Goal: Information Seeking & Learning: Learn about a topic

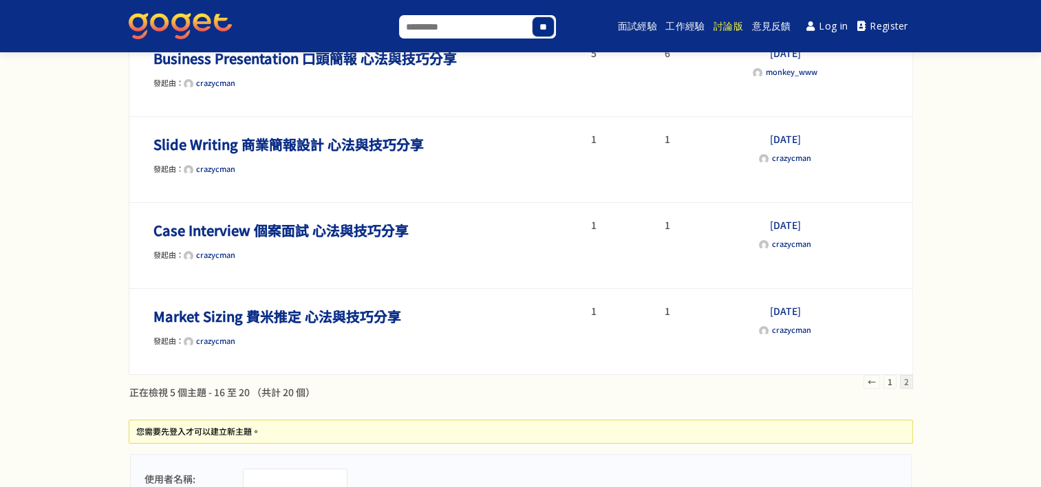
scroll to position [207, 0]
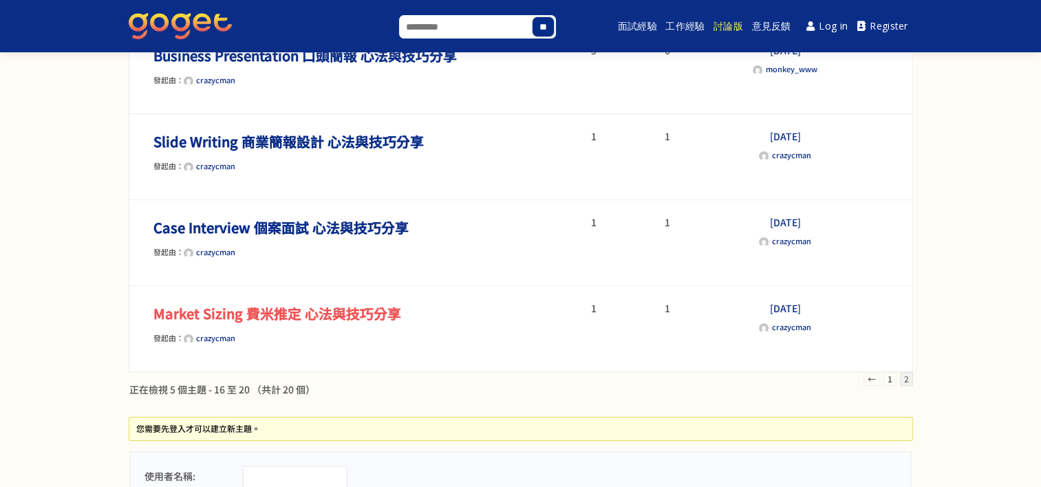
click at [350, 313] on link "Market Sizing 費米推定 心法與技巧分享" at bounding box center [278, 314] width 248 height 20
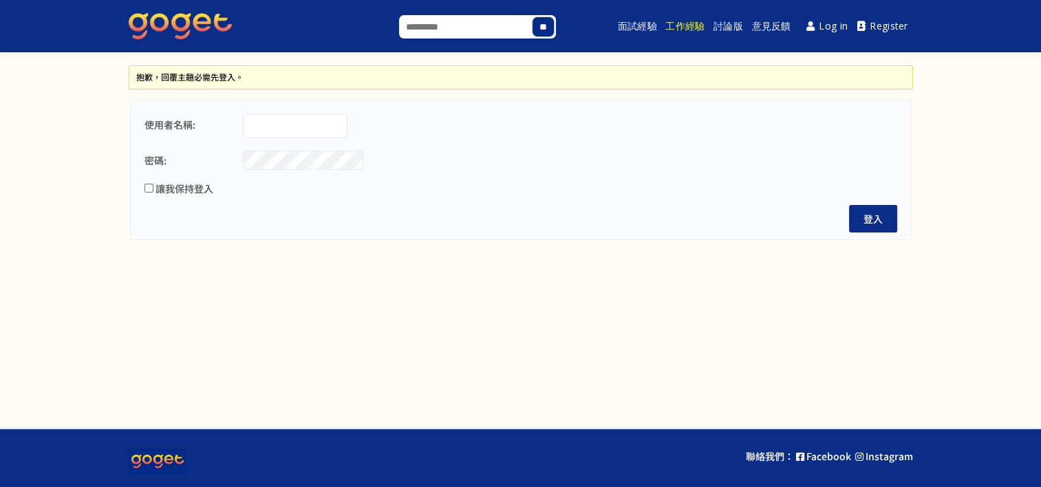
click at [694, 27] on link "工作經驗" at bounding box center [685, 26] width 43 height 44
click at [198, 21] on img at bounding box center [180, 26] width 103 height 26
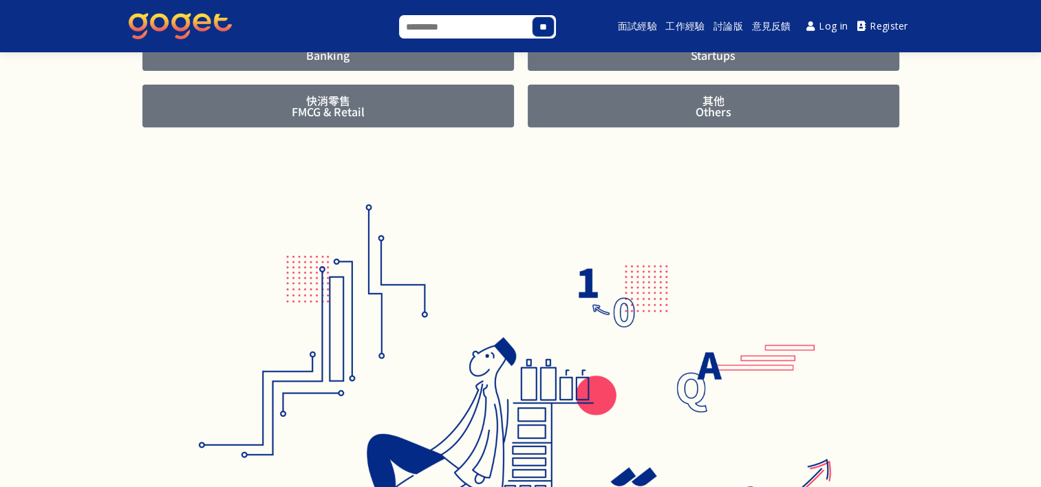
scroll to position [343, 0]
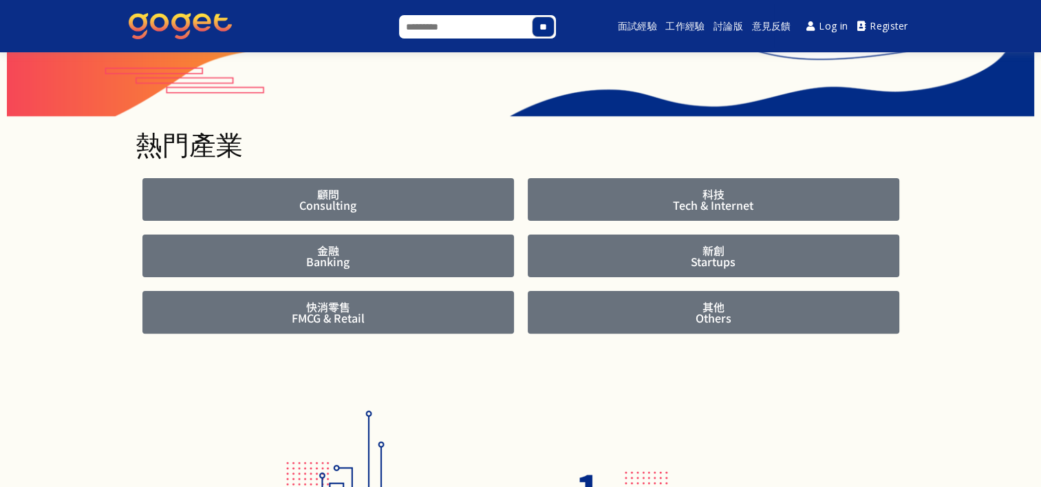
click at [379, 197] on span "顧問 Consulting" at bounding box center [328, 200] width 330 height 22
